Goal: Communication & Community: Answer question/provide support

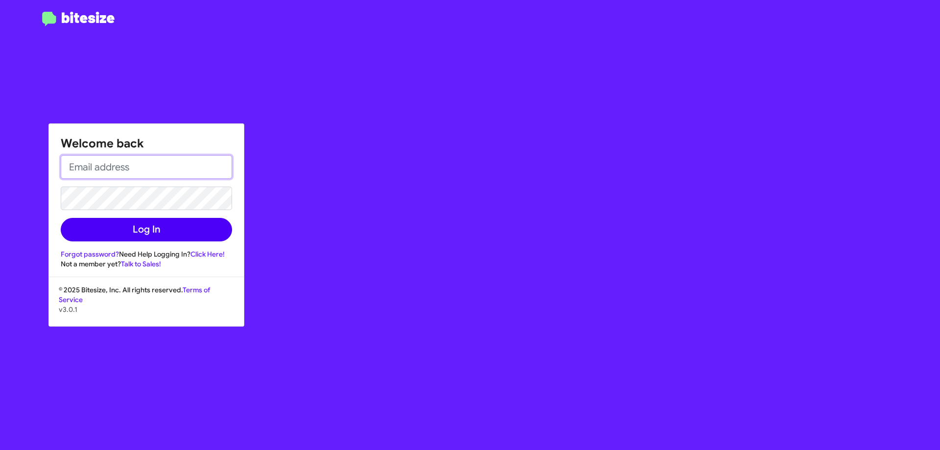
type input "[EMAIL_ADDRESS][DOMAIN_NAME]"
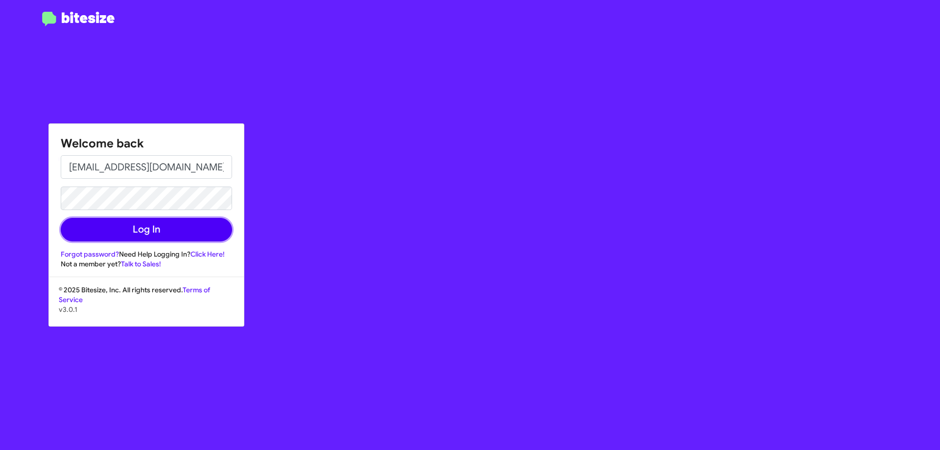
click at [136, 225] on button "Log In" at bounding box center [146, 229] width 171 height 23
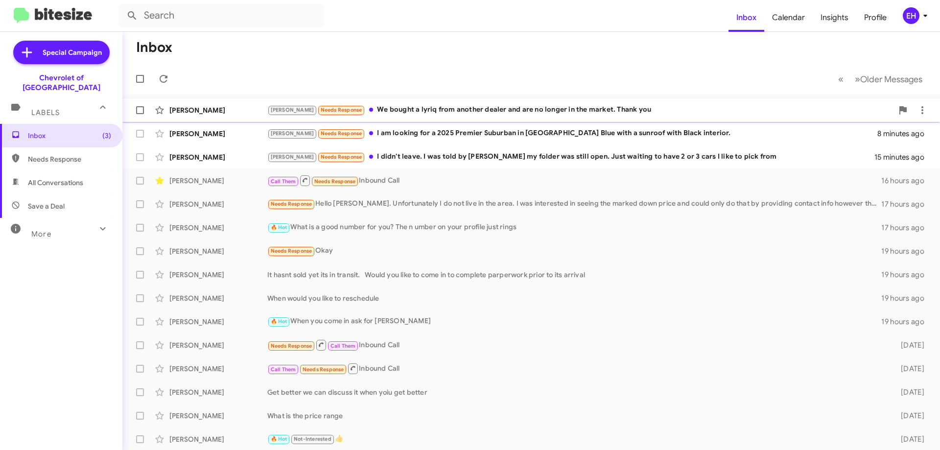
click at [380, 106] on div "[PERSON_NAME] Needs Response We bought a lyriq from another dealer and are no l…" at bounding box center [579, 109] width 625 height 11
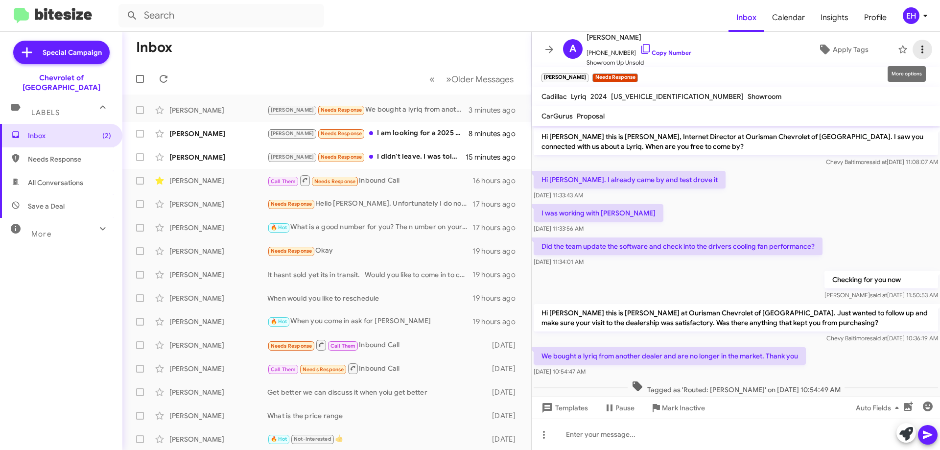
click at [916, 48] on icon at bounding box center [922, 50] width 12 height 12
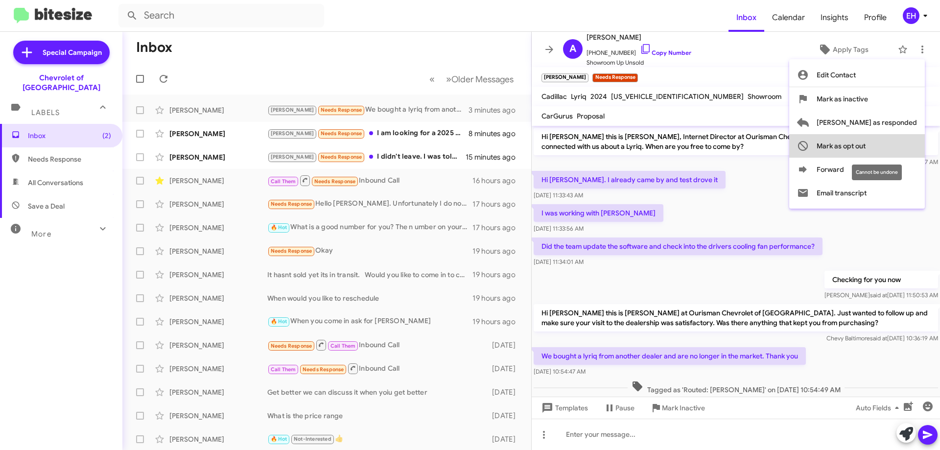
click at [865, 153] on span "Mark as opt out" at bounding box center [840, 145] width 49 height 23
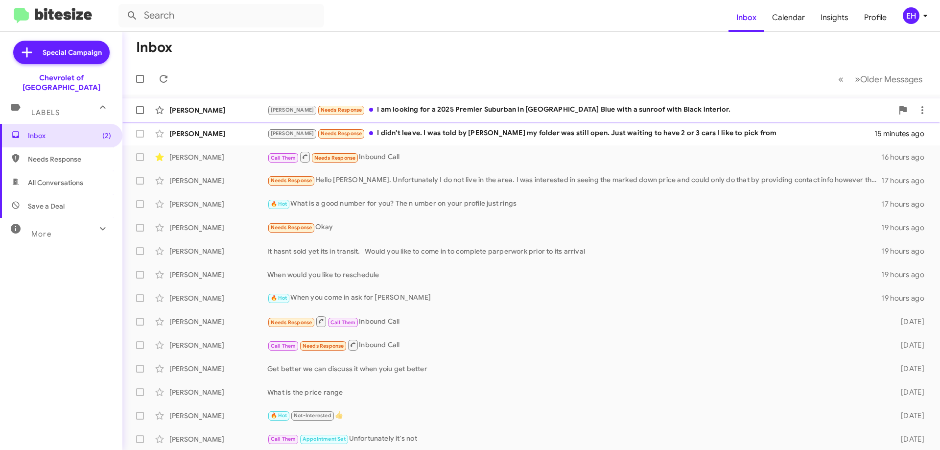
click at [479, 113] on div "[PERSON_NAME] Needs Response I am looking for a 2025 Premier Suburban in [GEOGR…" at bounding box center [579, 109] width 625 height 11
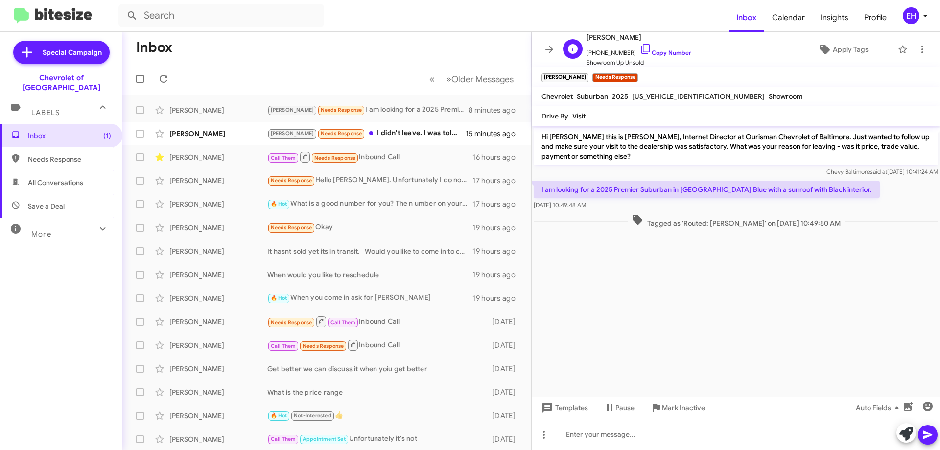
click at [672, 56] on span "[PHONE_NUMBER] Copy Number" at bounding box center [638, 50] width 105 height 15
click at [367, 133] on div "[PERSON_NAME] Needs Response I didn't leave. I was told by [PERSON_NAME] my fol…" at bounding box center [375, 133] width 217 height 11
